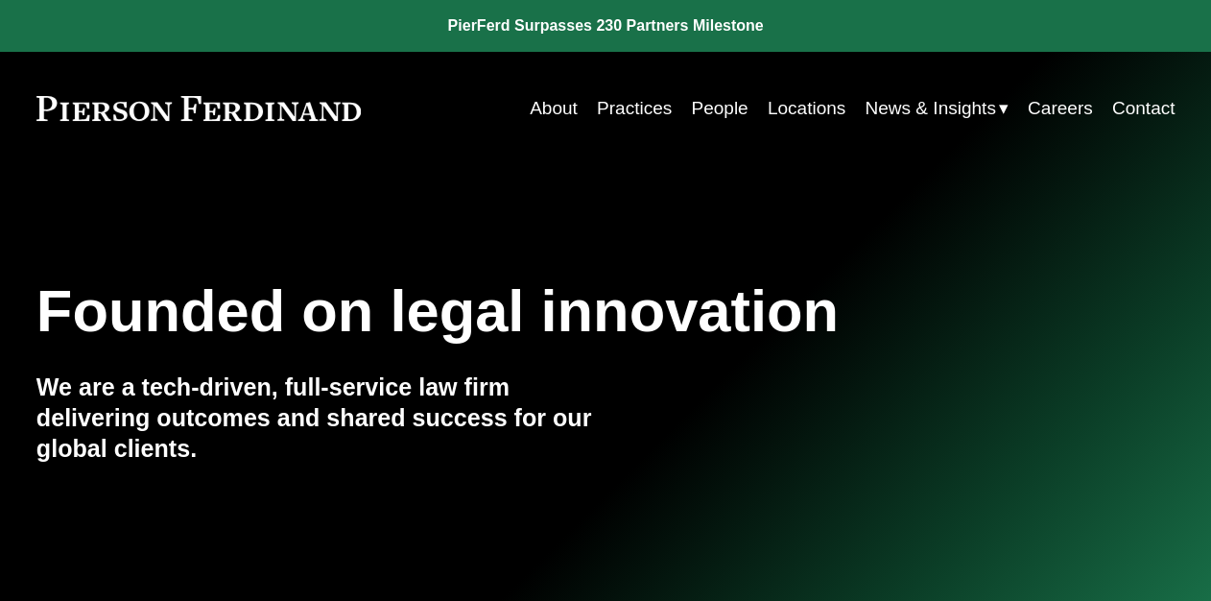
click at [706, 108] on link "People" at bounding box center [719, 108] width 57 height 36
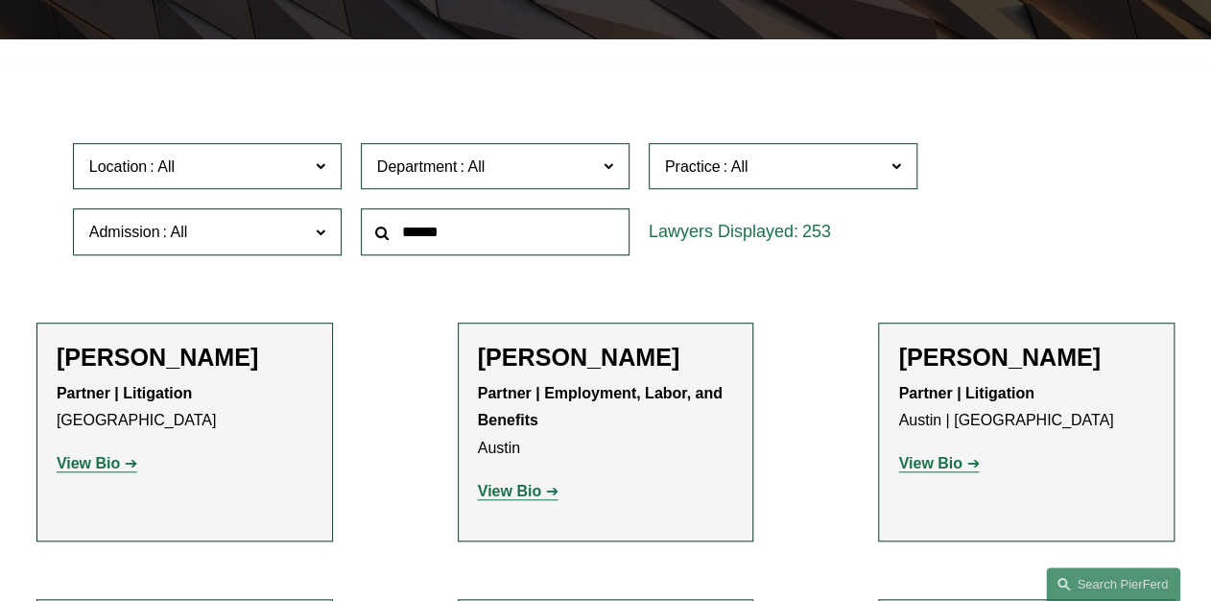
scroll to position [461, 0]
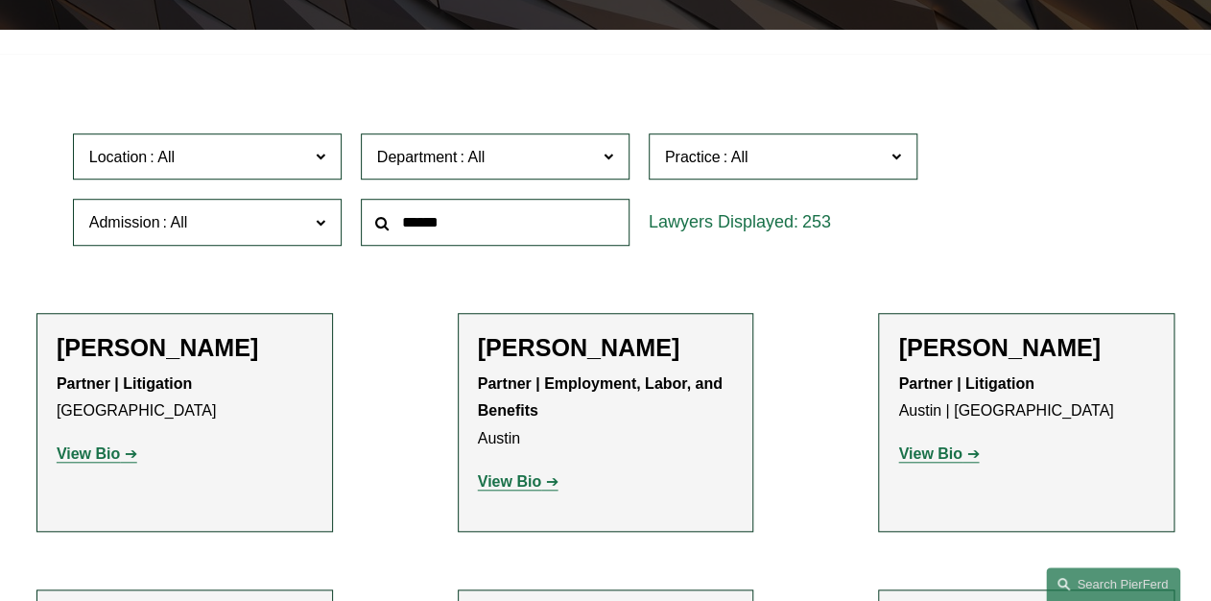
click at [491, 225] on input "text" at bounding box center [495, 222] width 269 height 47
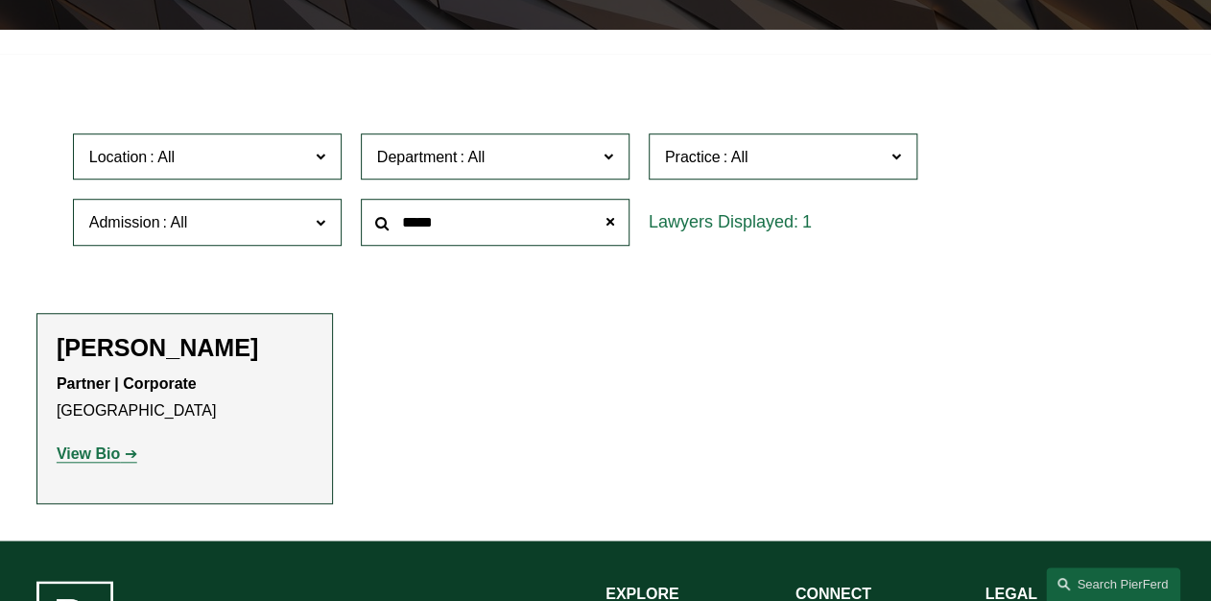
type input "*****"
click at [84, 462] on strong "View Bio" at bounding box center [88, 453] width 63 height 16
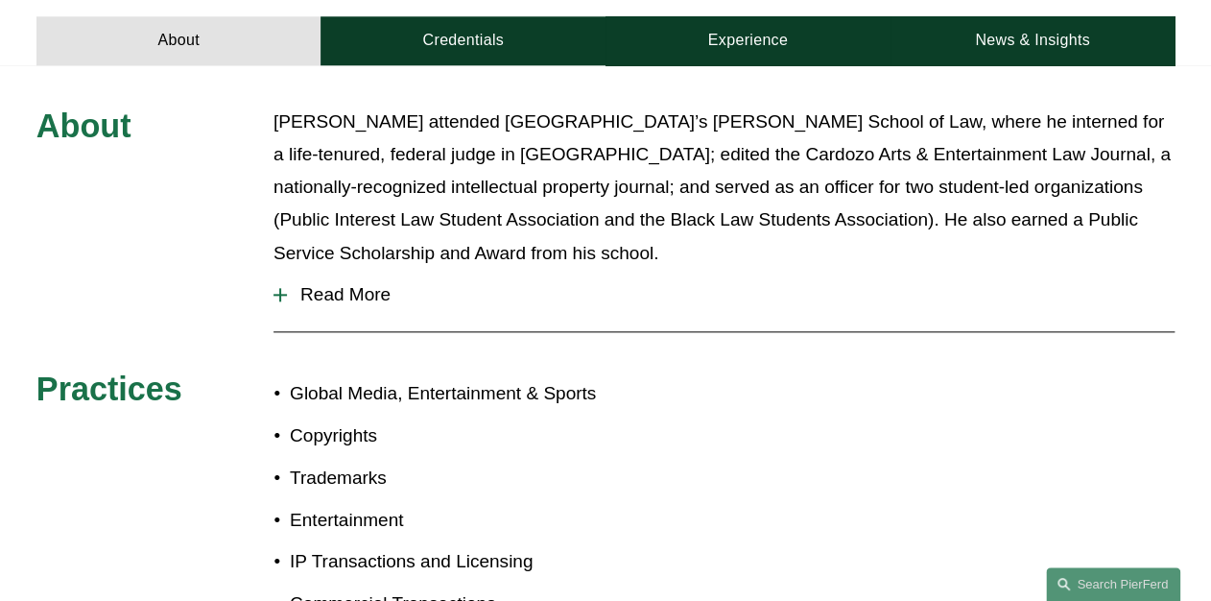
scroll to position [768, 0]
click at [338, 284] on span "Read More" at bounding box center [731, 294] width 888 height 21
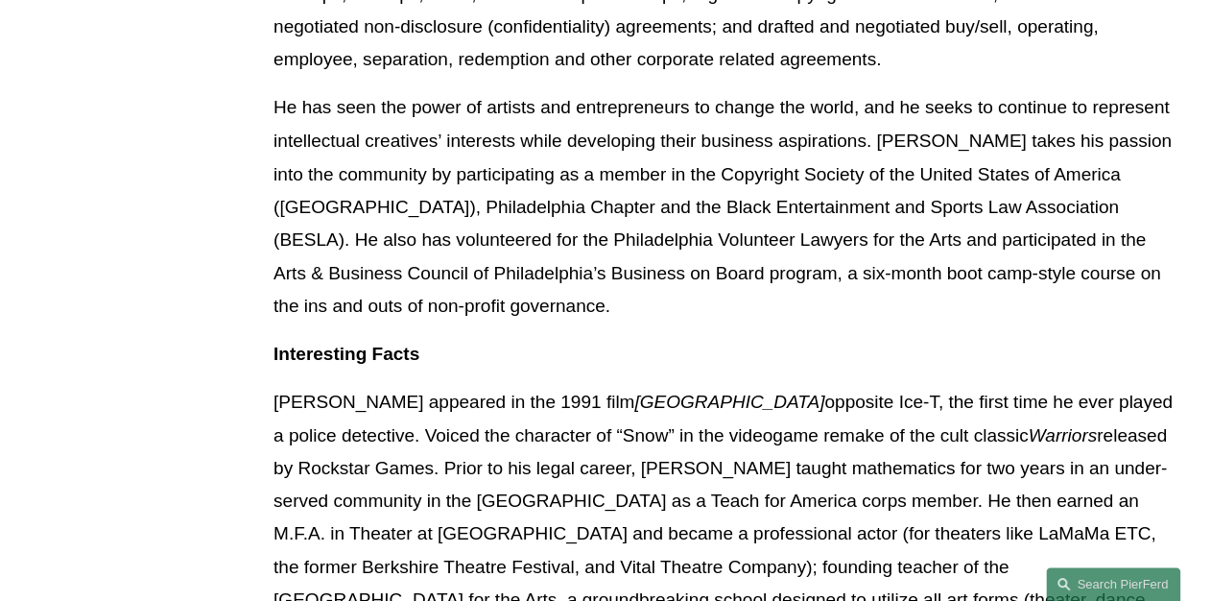
scroll to position [1382, 0]
